Goal: Transaction & Acquisition: Purchase product/service

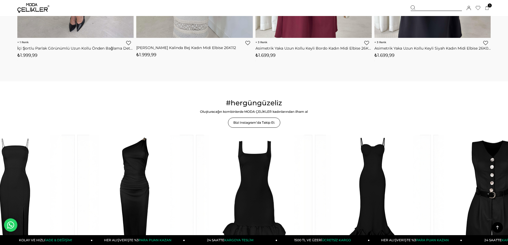
scroll to position [933, 0]
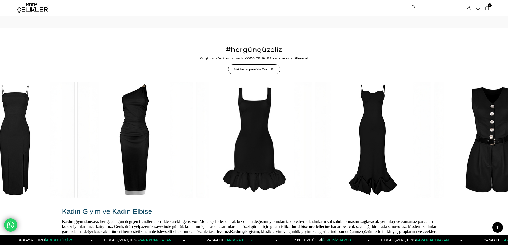
click at [135, 136] on link at bounding box center [135, 140] width 116 height 116
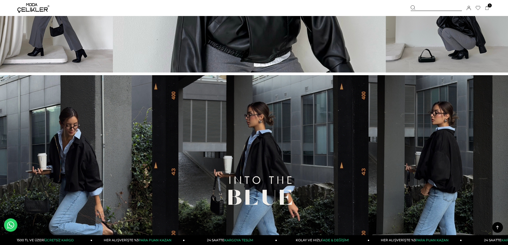
scroll to position [187, 0]
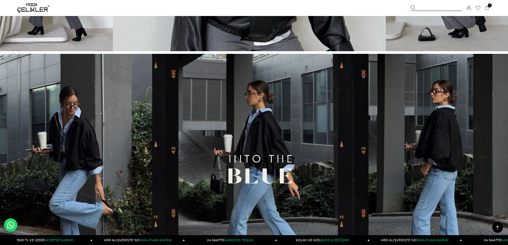
click at [207, 96] on img at bounding box center [254, 173] width 508 height 238
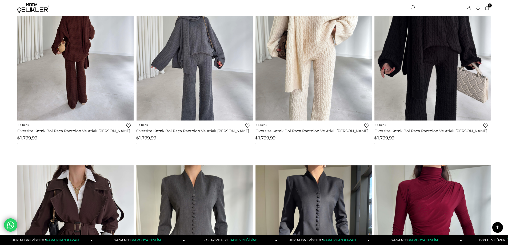
scroll to position [107, 0]
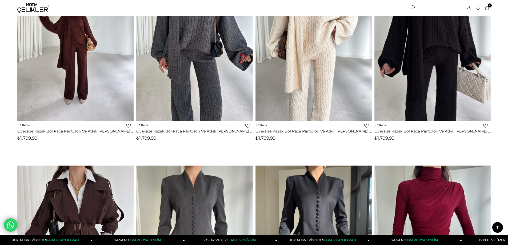
click at [53, 66] on img at bounding box center [75, 43] width 116 height 155
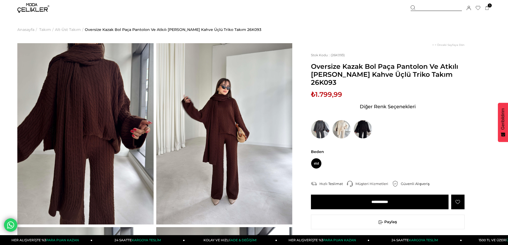
click at [350, 195] on input "**********" at bounding box center [380, 202] width 138 height 15
